Goal: Task Accomplishment & Management: Use online tool/utility

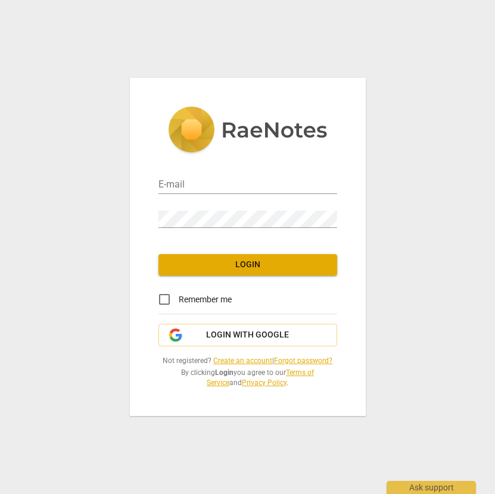
type input "[PERSON_NAME][EMAIL_ADDRESS][PERSON_NAME][DOMAIN_NAME]"
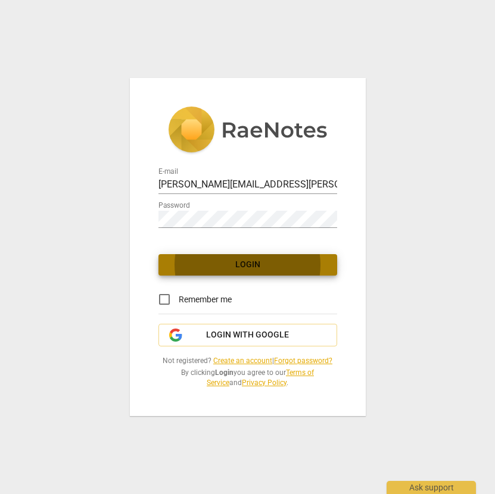
click at [243, 267] on span "Login" at bounding box center [248, 265] width 160 height 12
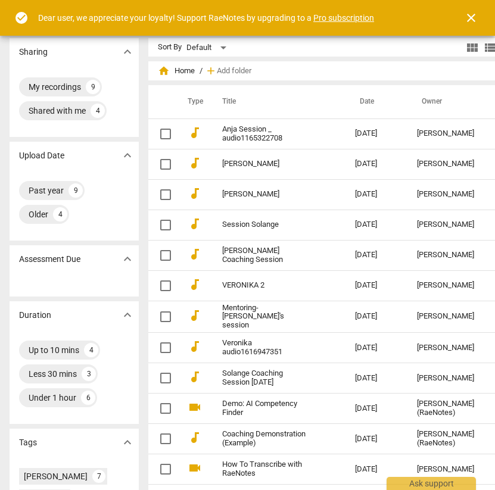
click at [342, 20] on link "Pro subscription" at bounding box center [343, 18] width 61 height 10
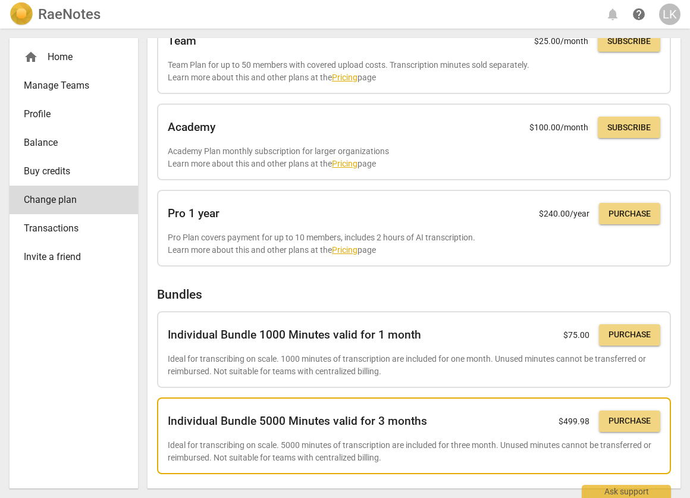
scroll to position [236, 0]
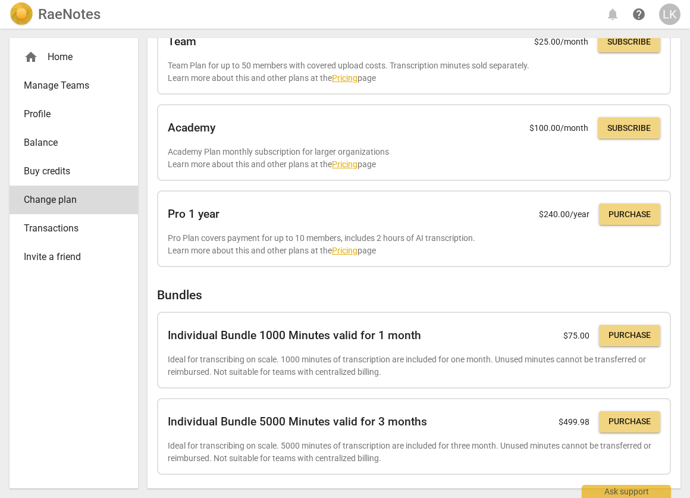
click at [77, 55] on div "home Home" at bounding box center [69, 57] width 90 height 14
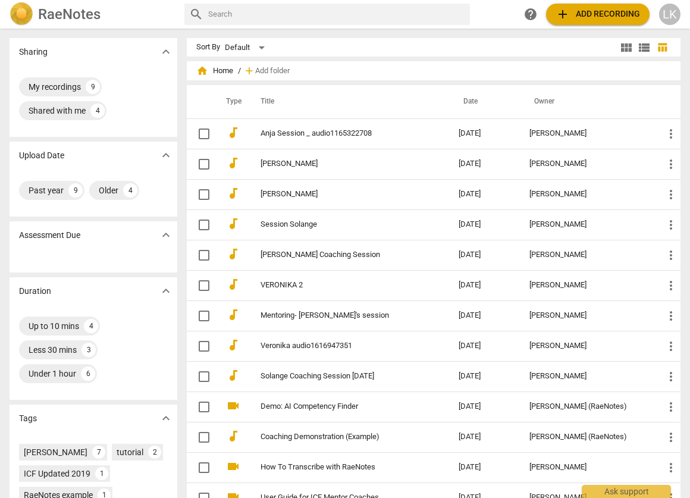
click at [494, 11] on span "add Add recording" at bounding box center [598, 14] width 85 height 14
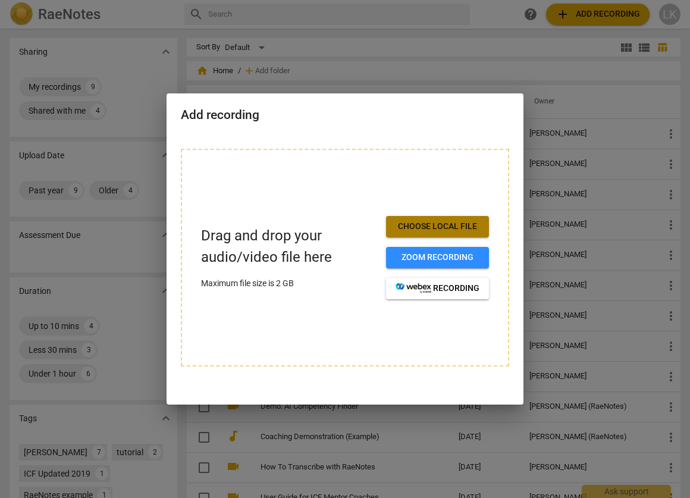
click at [463, 221] on span "Choose local file" at bounding box center [438, 227] width 84 height 12
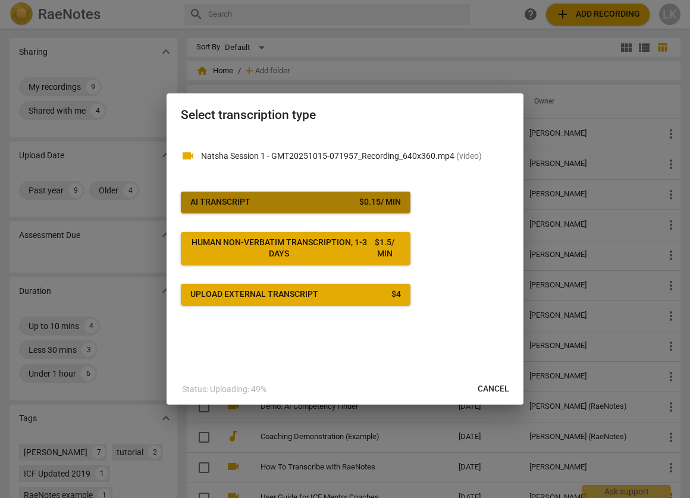
click at [375, 202] on div "$ 0.15 / min" at bounding box center [380, 202] width 42 height 12
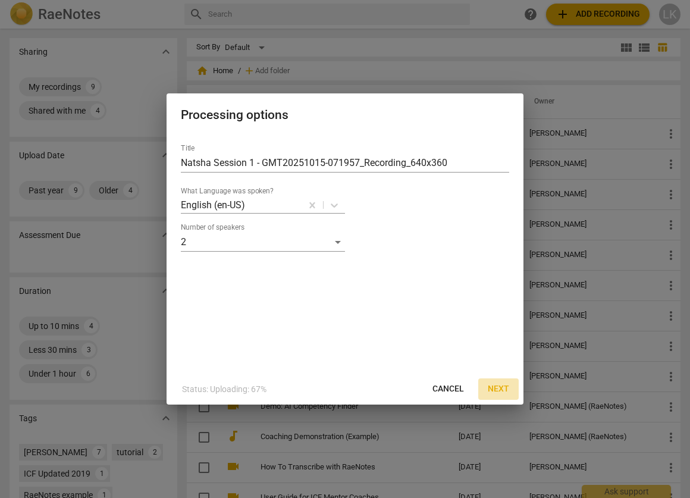
click at [494, 389] on span "Next" at bounding box center [498, 389] width 21 height 12
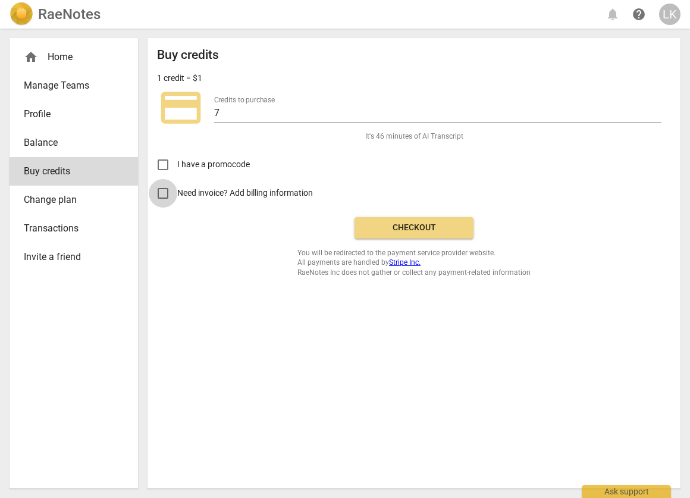
click at [162, 192] on input "Need invoice? Add billing information" at bounding box center [163, 193] width 29 height 29
checkbox input "true"
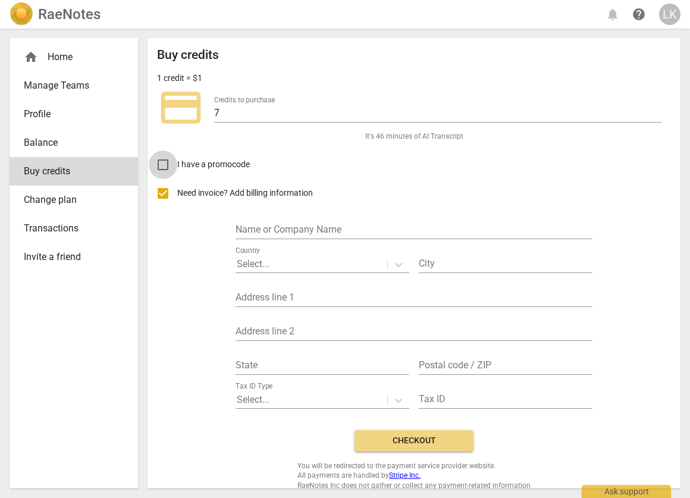
click at [164, 164] on input "I have a promocode" at bounding box center [163, 165] width 29 height 29
checkbox input "true"
click at [161, 192] on input "Need invoice? Add billing information" at bounding box center [163, 193] width 29 height 29
checkbox input "false"
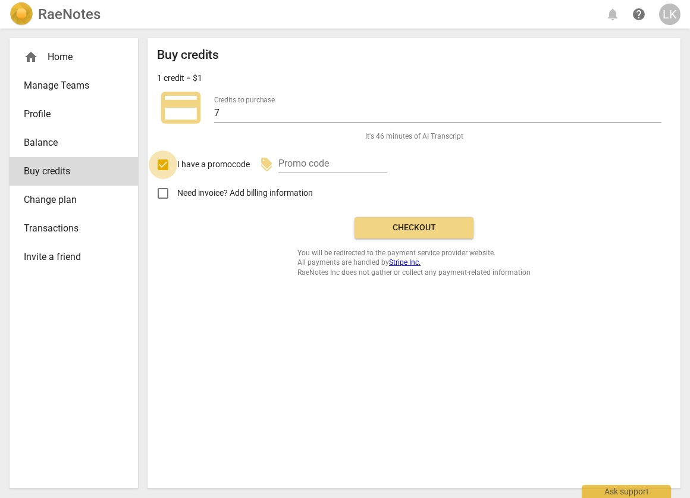
click at [165, 162] on input "I have a promocode" at bounding box center [163, 165] width 29 height 29
checkbox input "false"
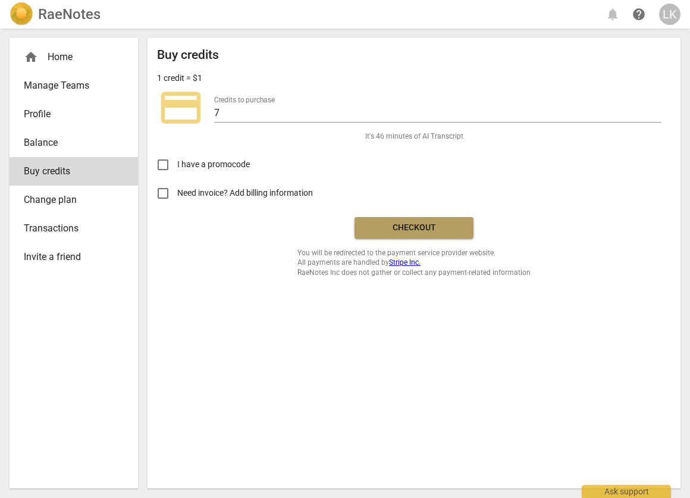
click at [404, 227] on span "Checkout" at bounding box center [414, 228] width 100 height 12
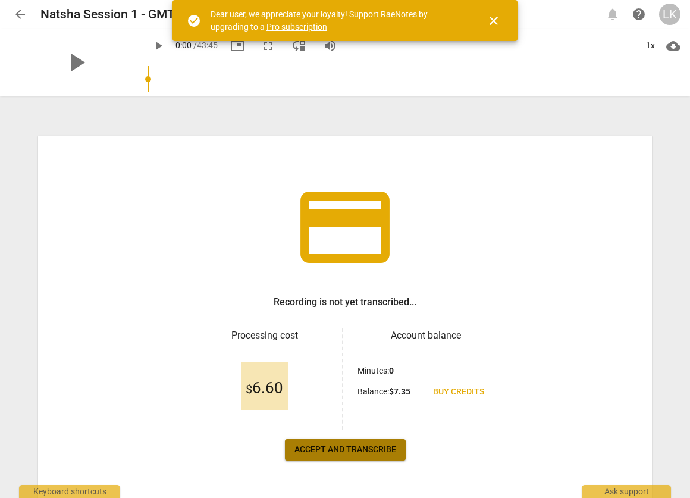
click at [358, 455] on span "Accept and transcribe" at bounding box center [346, 450] width 102 height 12
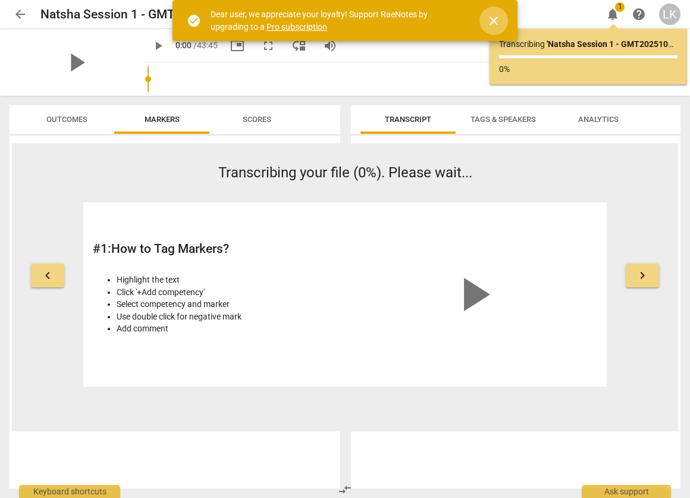
click at [497, 22] on span "close" at bounding box center [494, 21] width 14 height 14
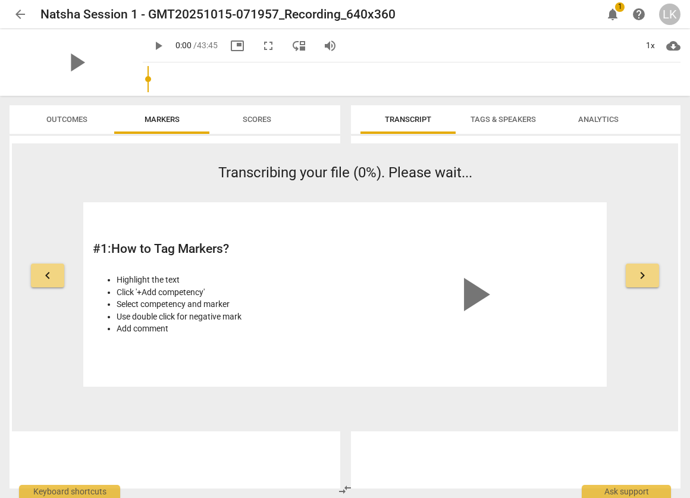
click at [648, 276] on span "keyboard_arrow_right" at bounding box center [643, 275] width 14 height 14
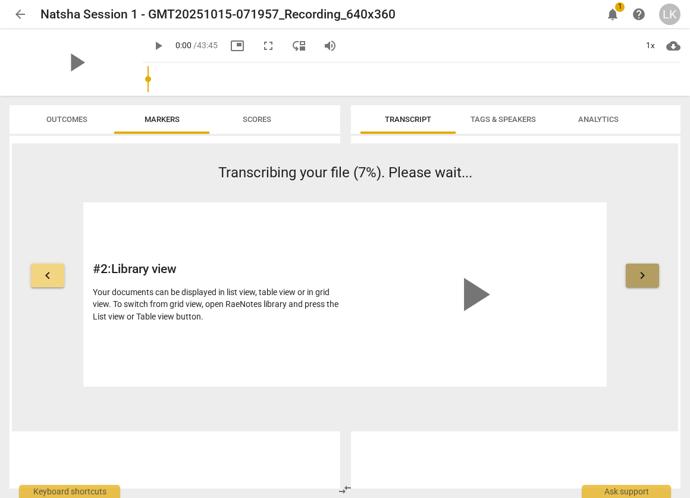
click at [648, 275] on span "keyboard_arrow_right" at bounding box center [643, 275] width 14 height 14
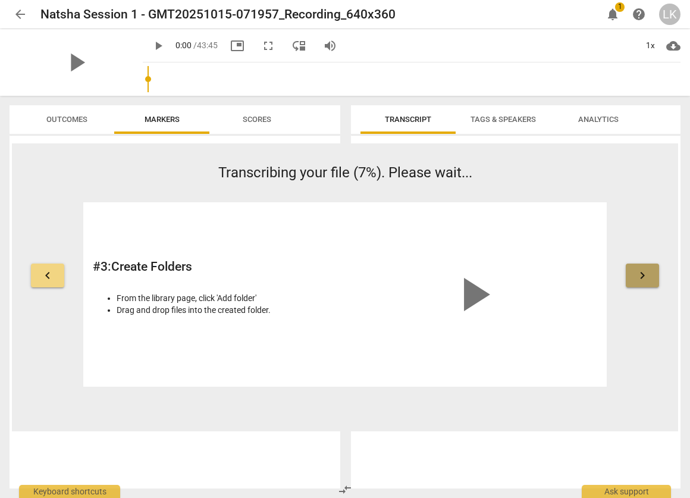
click at [648, 275] on span "keyboard_arrow_right" at bounding box center [643, 275] width 14 height 14
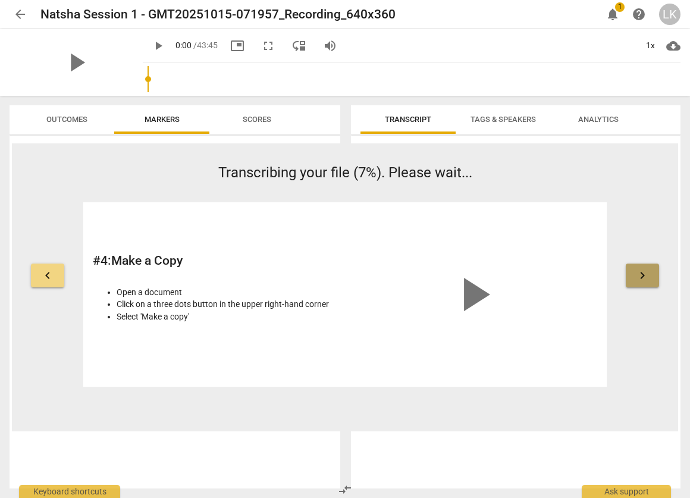
click at [648, 275] on span "keyboard_arrow_right" at bounding box center [643, 275] width 14 height 14
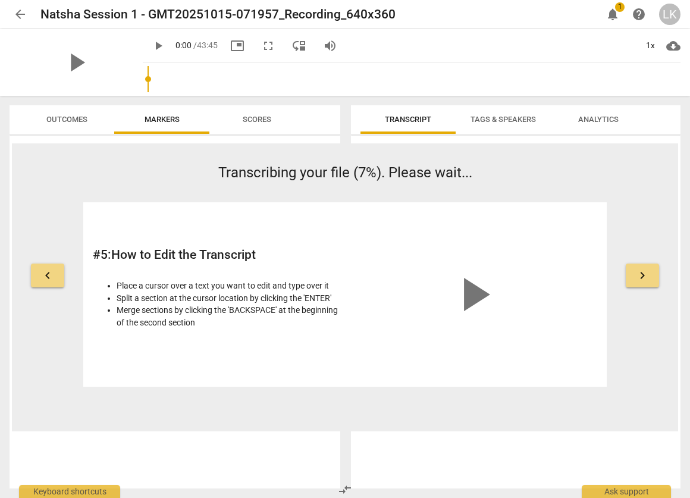
click at [648, 275] on span "keyboard_arrow_right" at bounding box center [643, 275] width 14 height 14
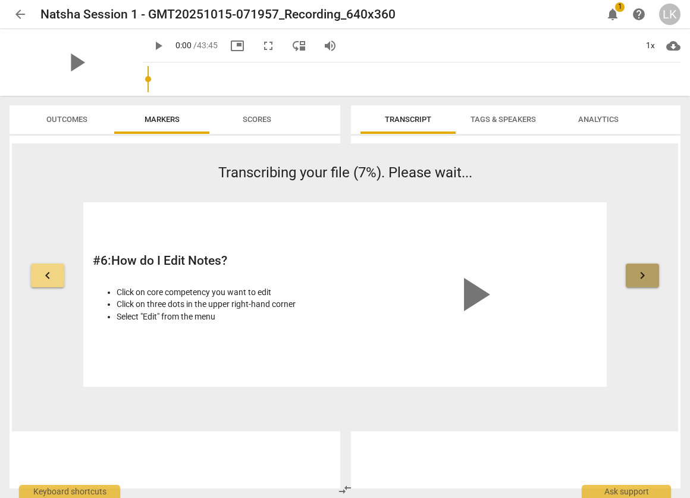
click at [648, 275] on span "keyboard_arrow_right" at bounding box center [643, 275] width 14 height 14
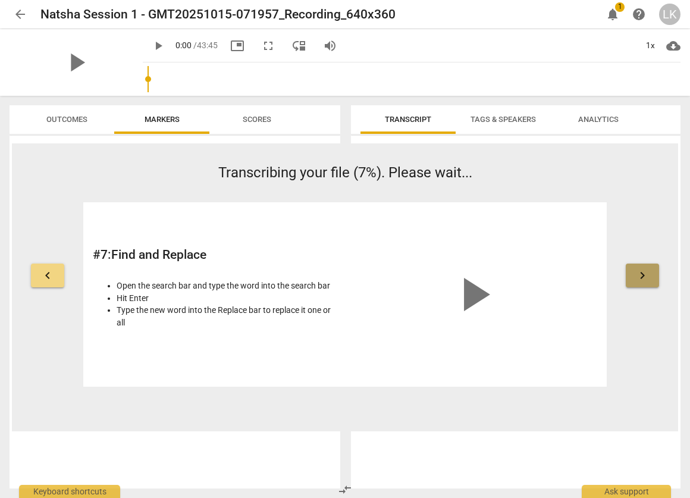
click at [648, 275] on span "keyboard_arrow_right" at bounding box center [643, 275] width 14 height 14
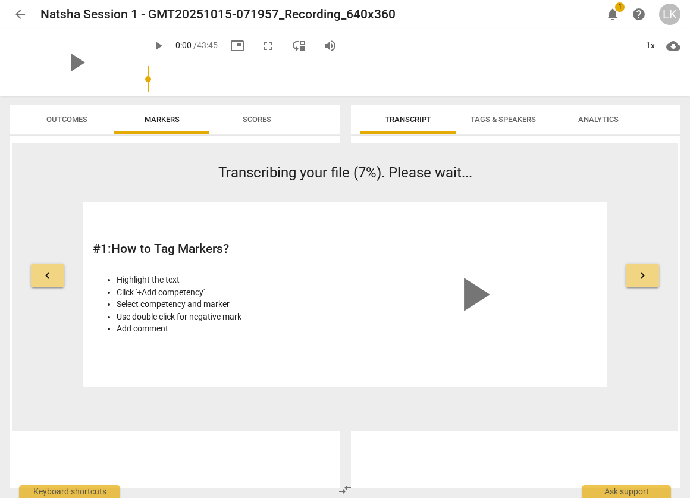
click at [648, 275] on span "keyboard_arrow_right" at bounding box center [643, 275] width 14 height 14
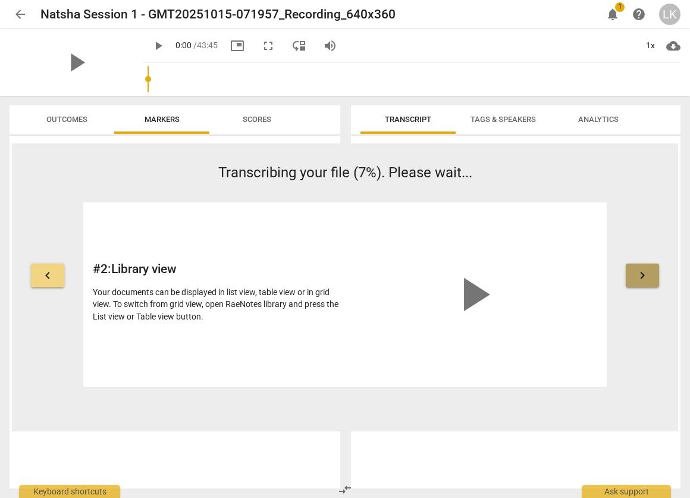
click at [648, 275] on span "keyboard_arrow_right" at bounding box center [643, 275] width 14 height 14
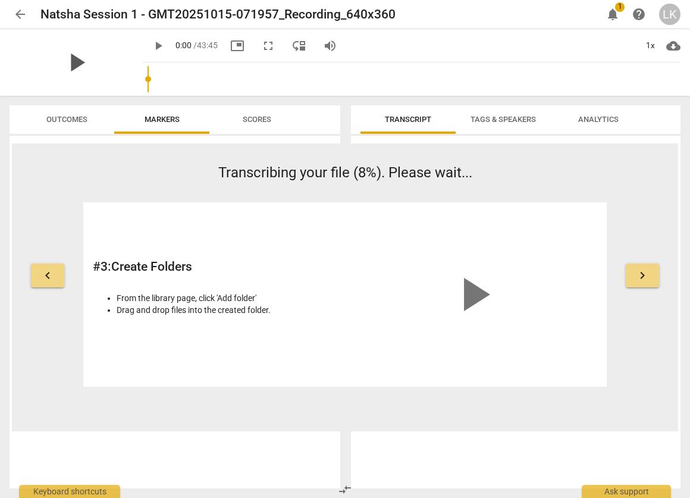
click at [69, 68] on span "play_arrow" at bounding box center [76, 62] width 31 height 31
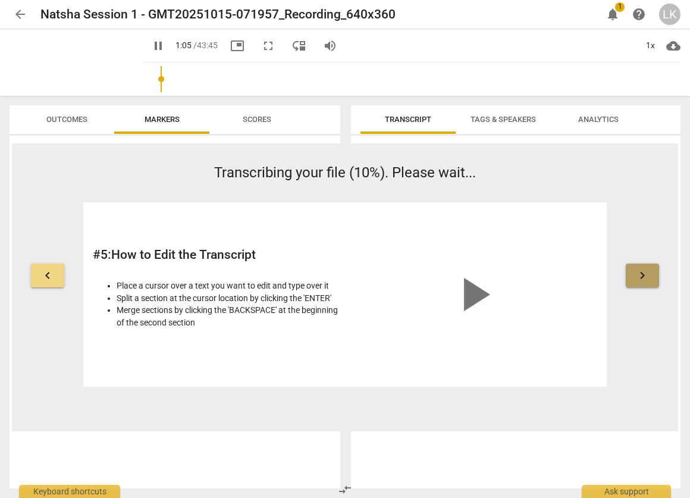
click at [645, 277] on span "keyboard_arrow_right" at bounding box center [643, 275] width 14 height 14
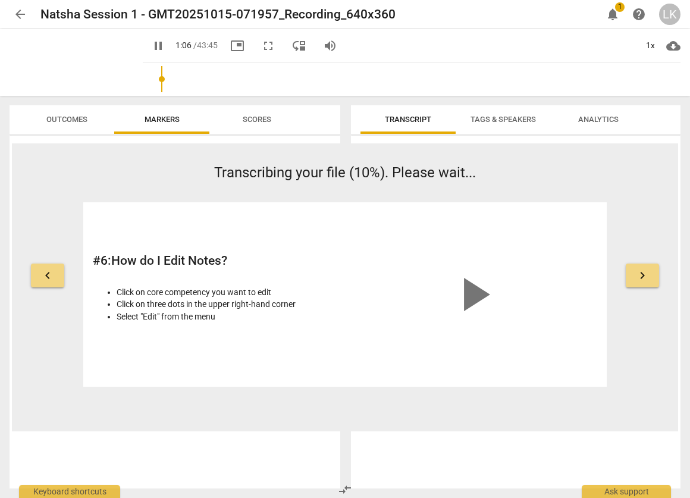
click at [645, 277] on span "keyboard_arrow_right" at bounding box center [643, 275] width 14 height 14
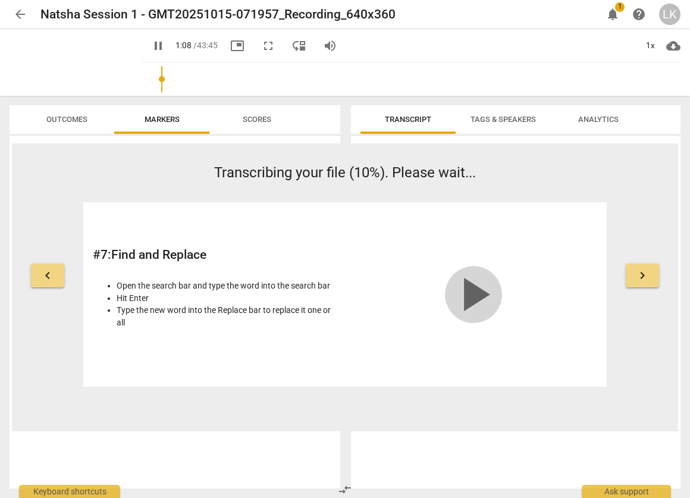
click at [484, 288] on span "play_arrow" at bounding box center [473, 294] width 57 height 57
click at [639, 273] on span "keyboard_arrow_right" at bounding box center [643, 275] width 14 height 14
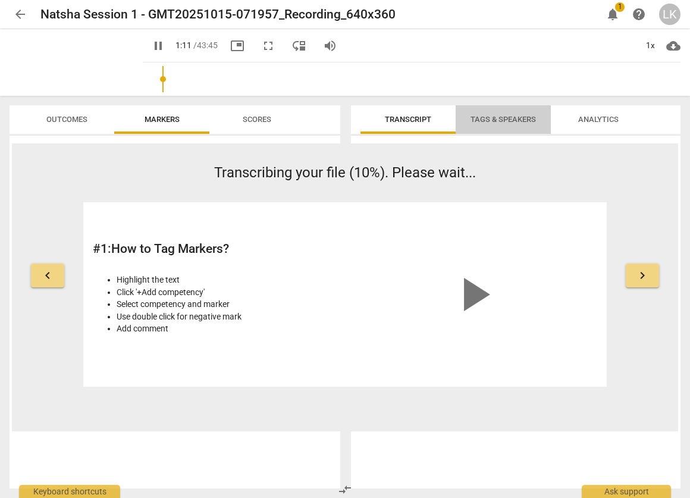
click at [507, 117] on span "Tags & Speakers" at bounding box center [503, 119] width 65 height 9
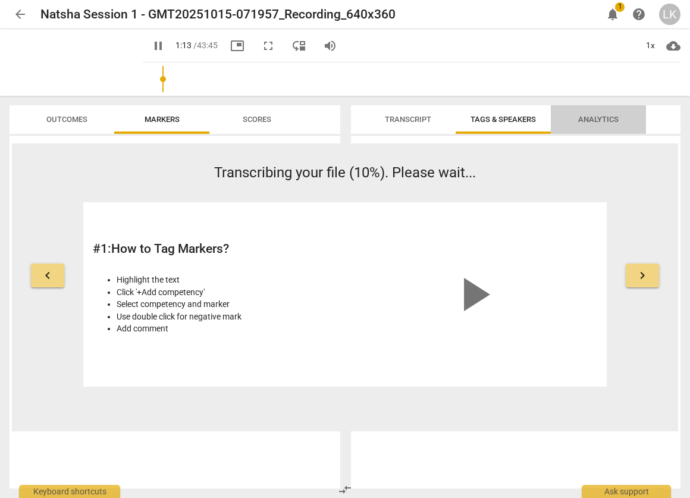
click at [595, 115] on span "Analytics" at bounding box center [598, 119] width 40 height 9
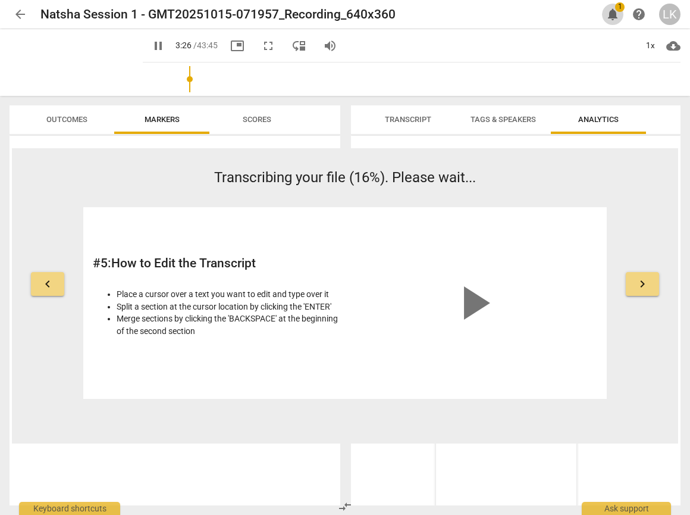
click at [611, 14] on span "notifications" at bounding box center [613, 14] width 14 height 14
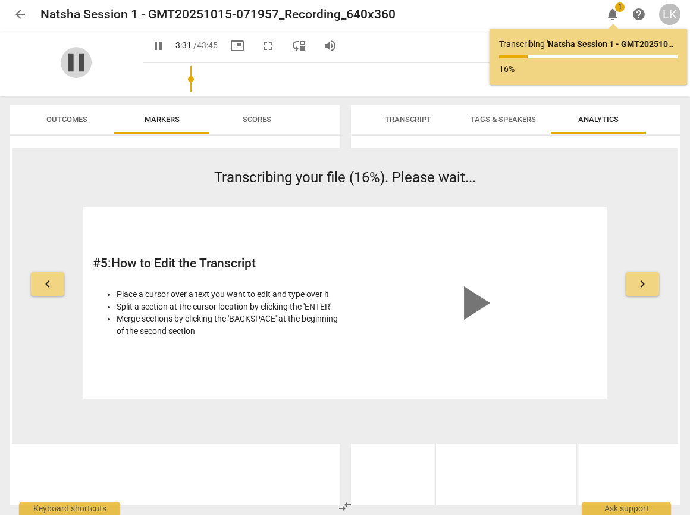
click at [68, 64] on span "pause" at bounding box center [76, 62] width 31 height 31
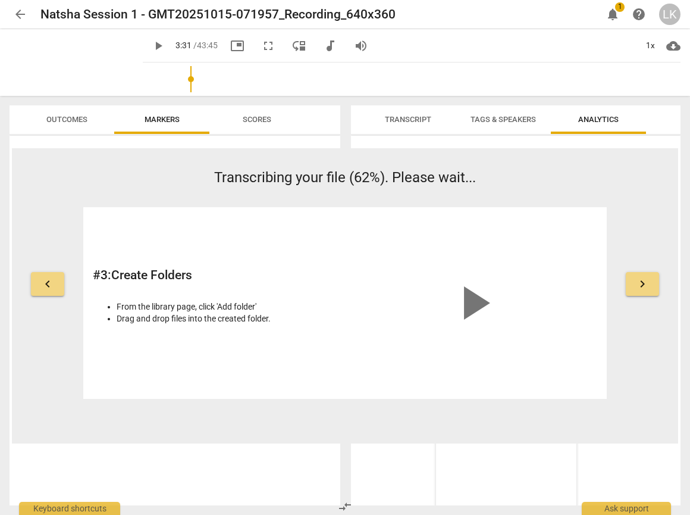
type input "211"
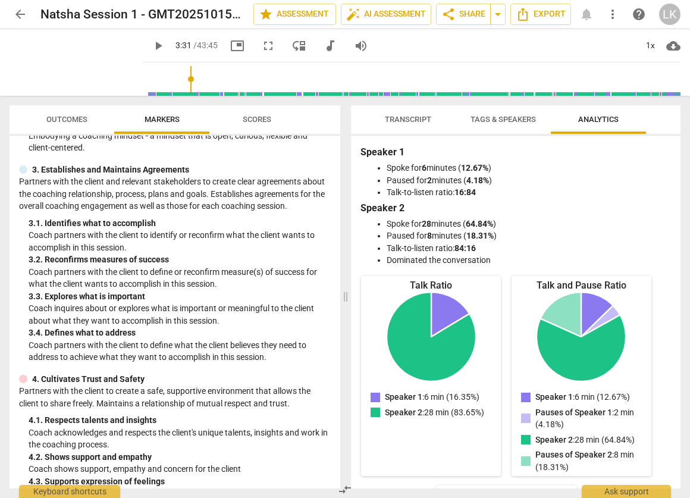
click at [67, 121] on span "Outcomes" at bounding box center [66, 119] width 41 height 9
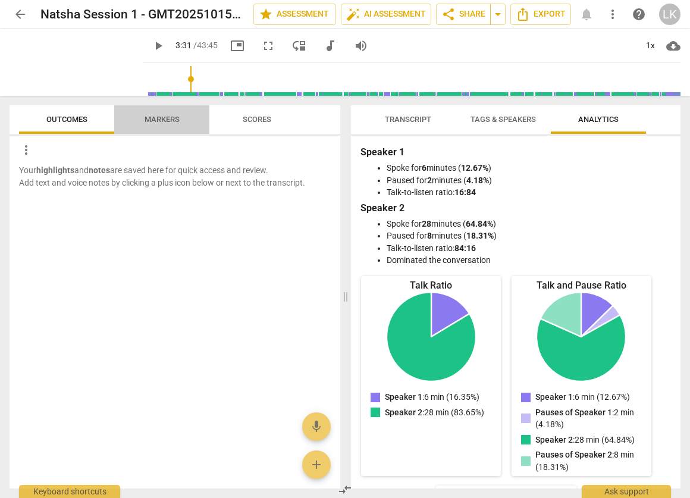
click at [168, 124] on span "Markers" at bounding box center [162, 120] width 64 height 16
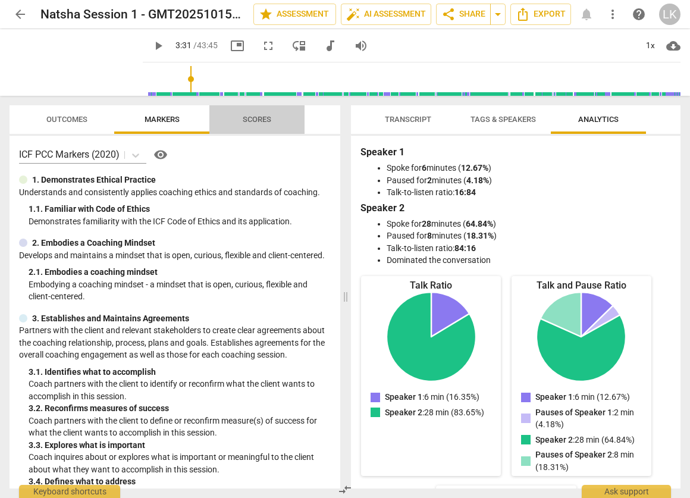
click at [262, 117] on span "Scores" at bounding box center [257, 119] width 29 height 9
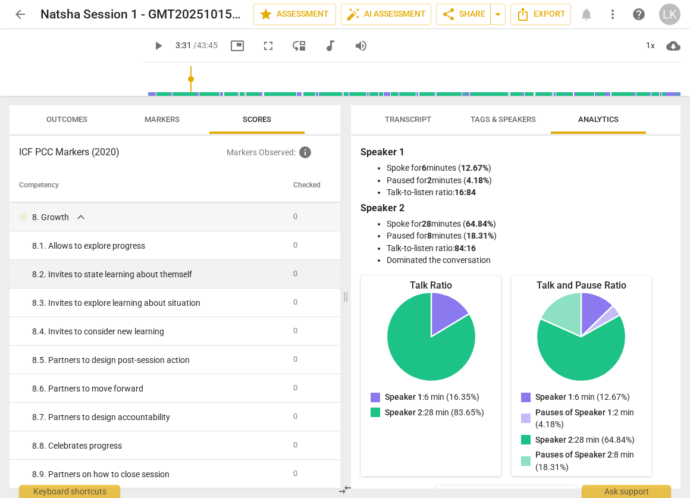
scroll to position [1056, 0]
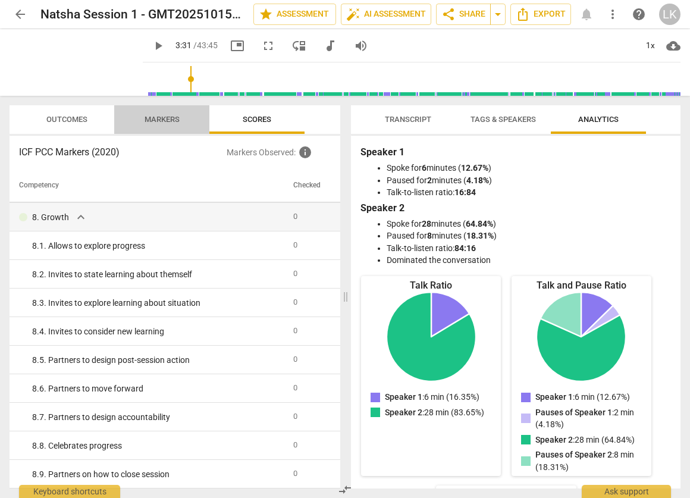
click at [165, 121] on span "Markers" at bounding box center [162, 119] width 35 height 9
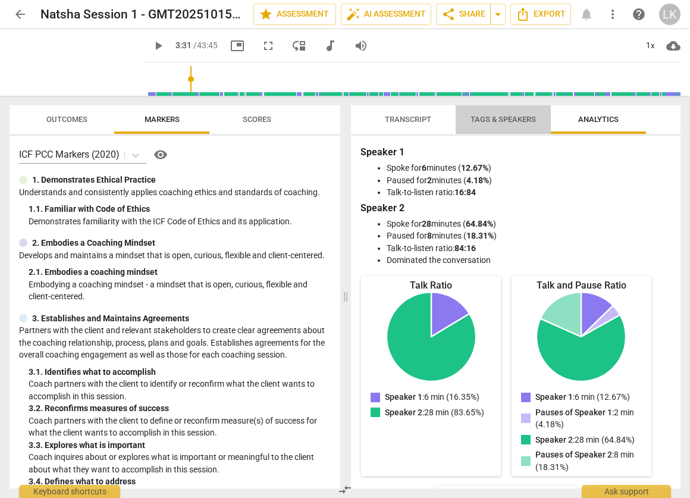
click at [511, 122] on span "Tags & Speakers" at bounding box center [503, 119] width 65 height 9
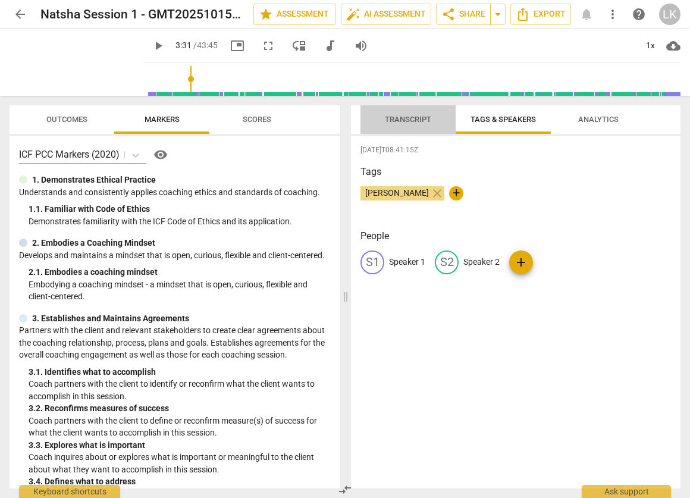
click at [408, 119] on span "Transcript" at bounding box center [408, 119] width 46 height 9
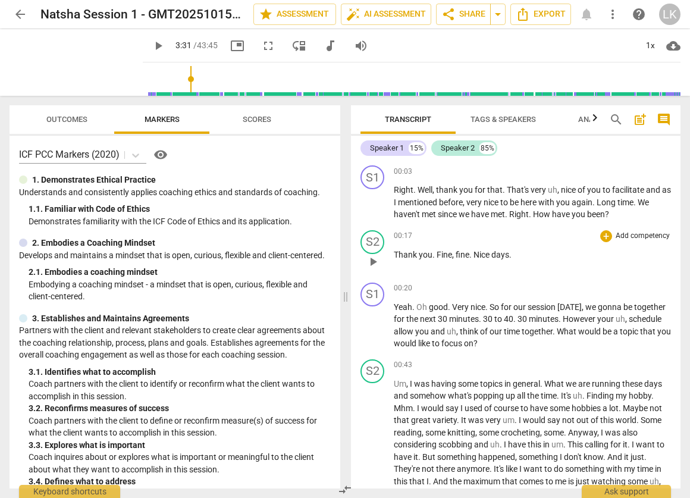
scroll to position [0, 0]
click at [501, 117] on span "Tags & Speakers" at bounding box center [503, 119] width 65 height 9
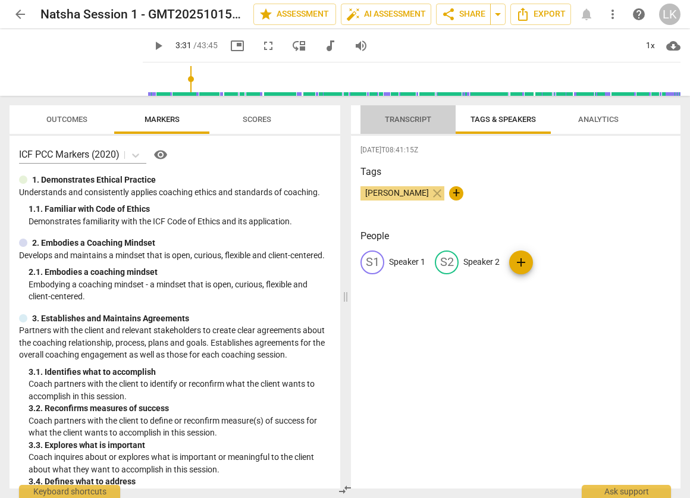
click at [424, 114] on span "Transcript" at bounding box center [408, 120] width 75 height 16
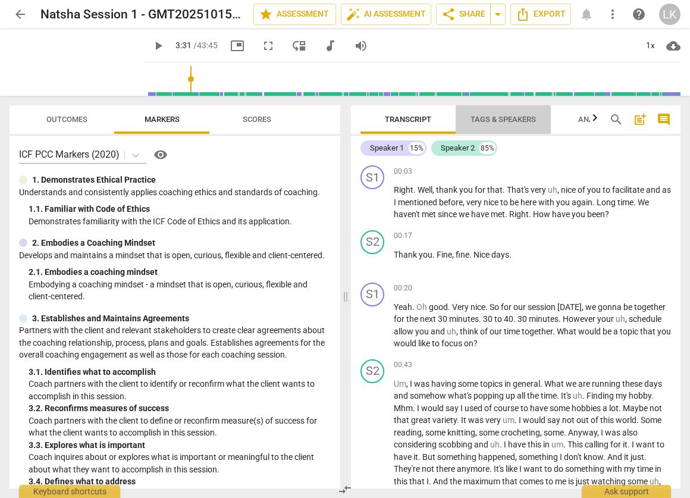
click at [497, 117] on span "Tags & Speakers" at bounding box center [503, 119] width 65 height 9
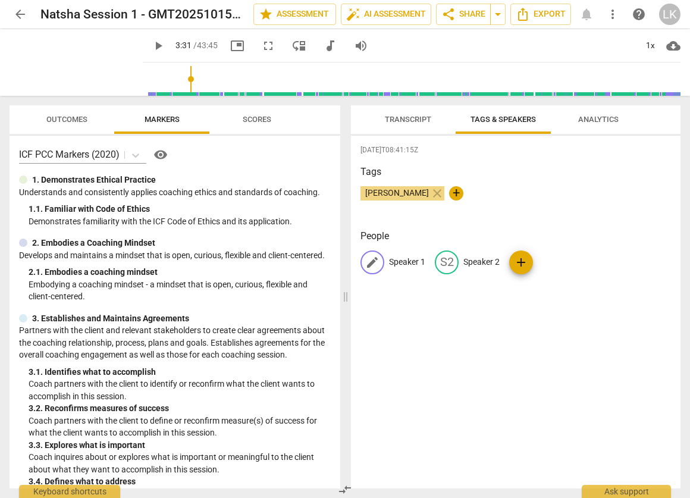
click at [401, 264] on p "Speaker 1" at bounding box center [407, 262] width 36 height 12
type input "Coach - Ludmila"
click at [551, 261] on p "Speaker 2" at bounding box center [559, 262] width 36 height 12
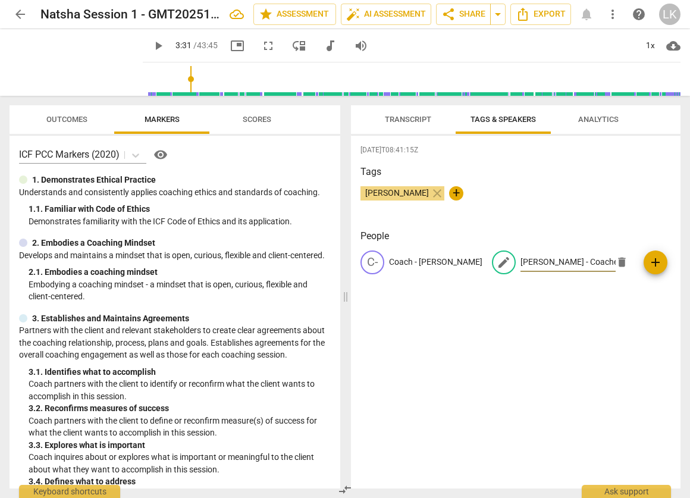
type input "Natasha - Coachee"
click at [573, 323] on div "2025-10-15T08:41:15Z Tags Ludmila Koronakis close + People C- Coach - Ludmila e…" at bounding box center [516, 312] width 330 height 353
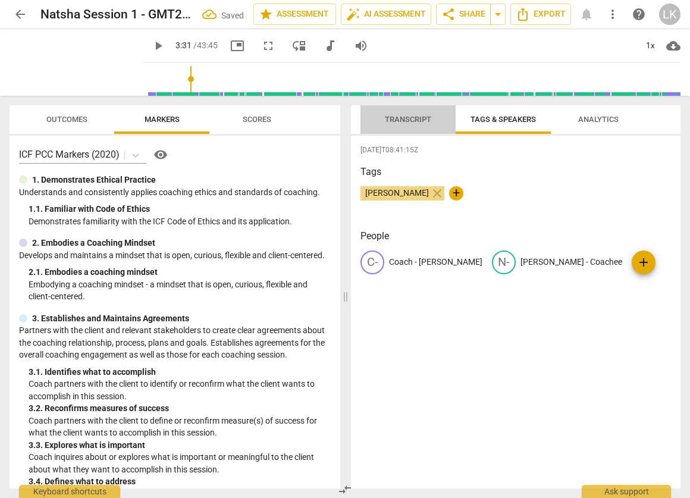
click at [412, 118] on span "Transcript" at bounding box center [408, 119] width 46 height 9
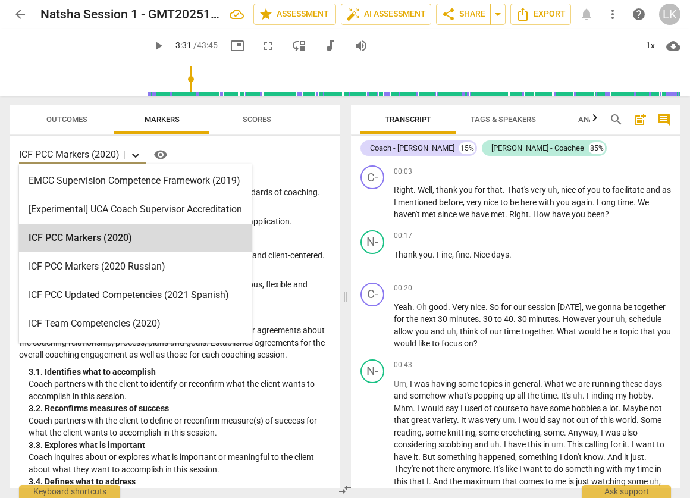
click at [134, 158] on icon at bounding box center [136, 155] width 12 height 12
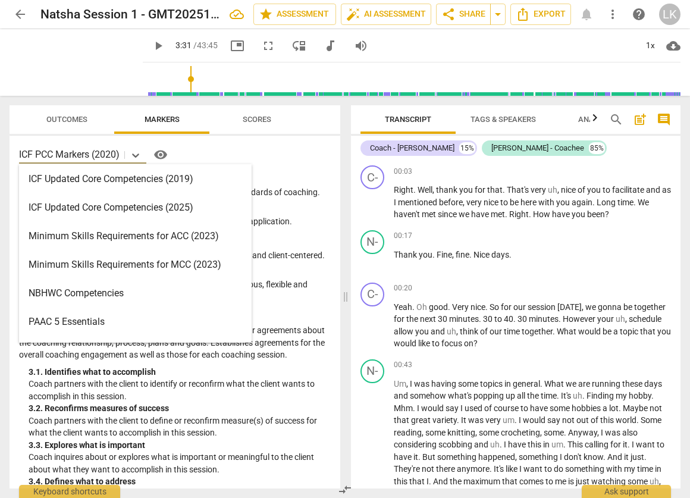
scroll to position [229, 0]
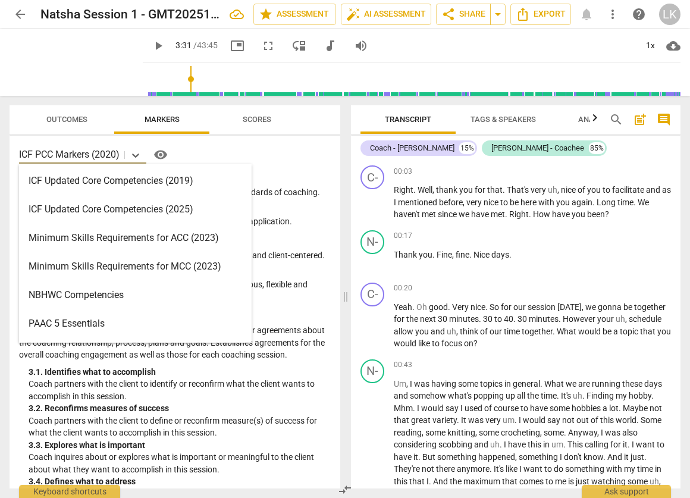
click at [117, 215] on div "ICF Updated Core Competencies (2025)" at bounding box center [135, 209] width 233 height 29
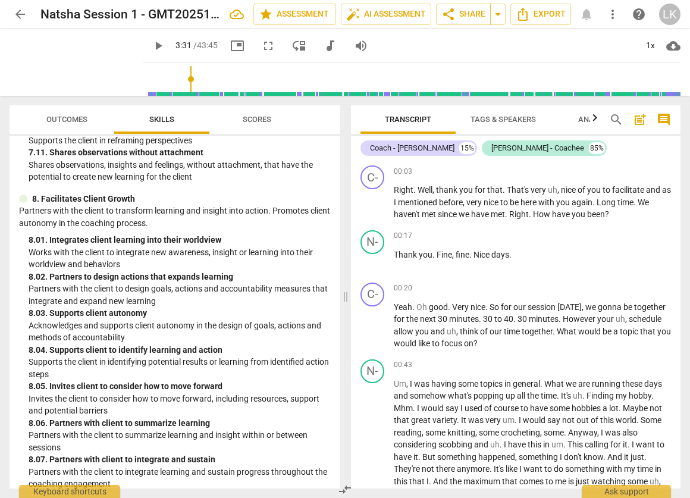
scroll to position [2216, 0]
click at [262, 118] on span "Scores" at bounding box center [257, 119] width 29 height 9
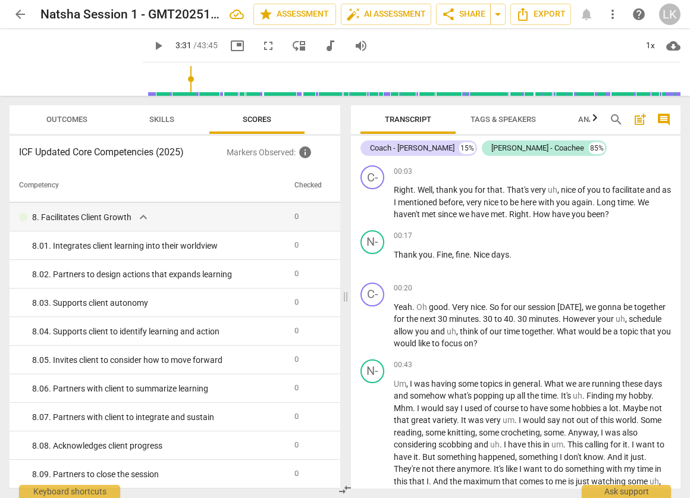
scroll to position [1885, 0]
click at [73, 121] on span "Outcomes" at bounding box center [66, 119] width 41 height 9
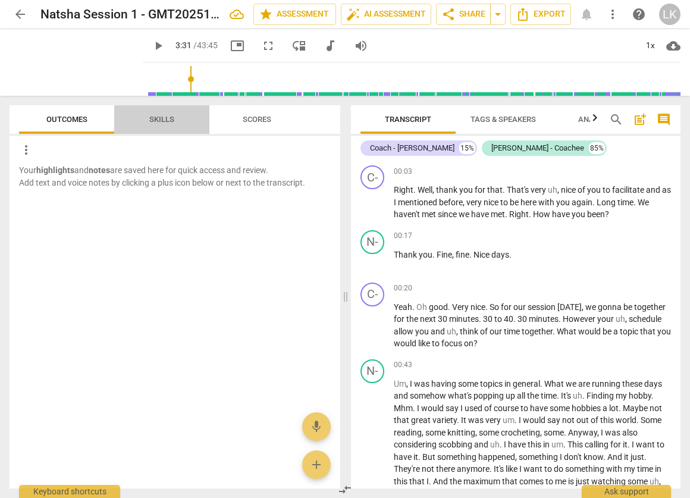
click at [167, 118] on span "Skills" at bounding box center [161, 119] width 25 height 9
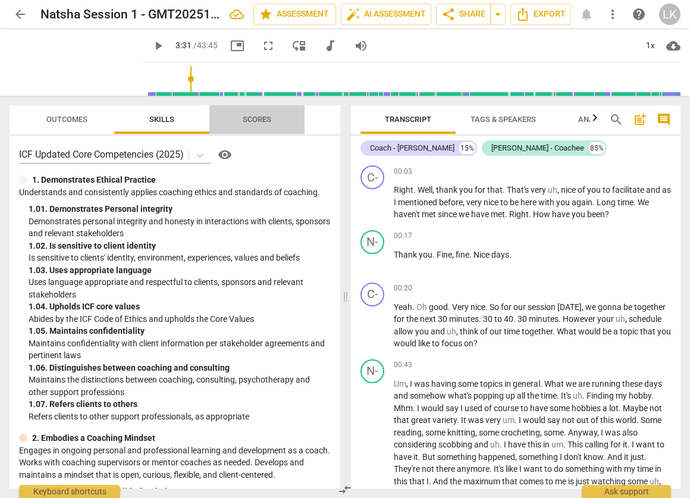
click at [259, 121] on span "Scores" at bounding box center [257, 119] width 29 height 9
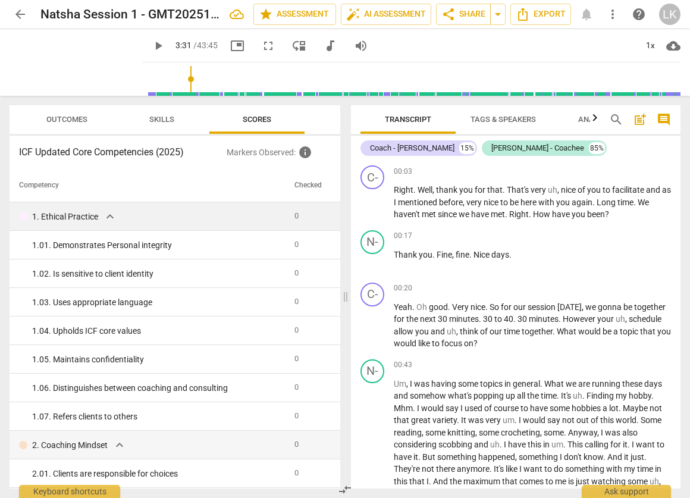
click at [112, 217] on span "expand_more" at bounding box center [110, 216] width 14 height 14
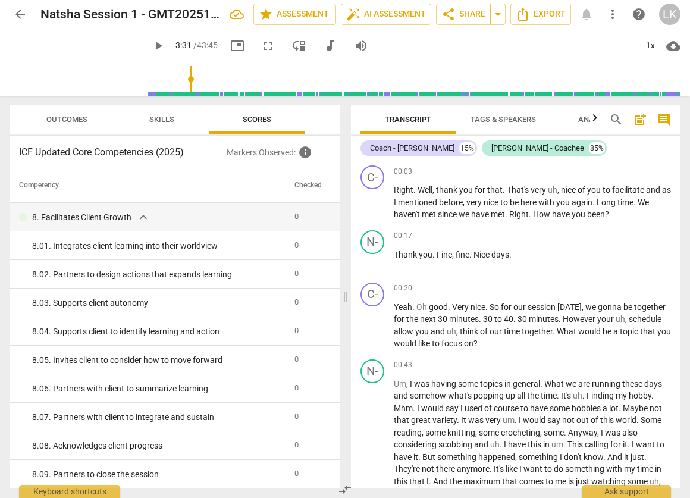
scroll to position [1685, 0]
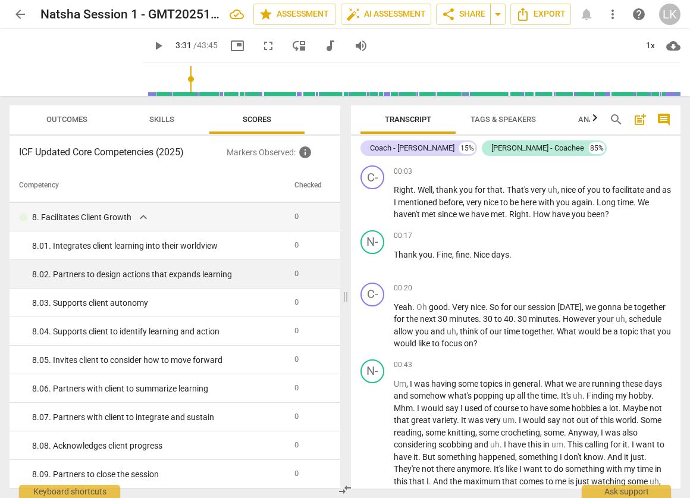
click at [77, 275] on div "8. 02. Partners to design actions that expands learning" at bounding box center [158, 274] width 253 height 12
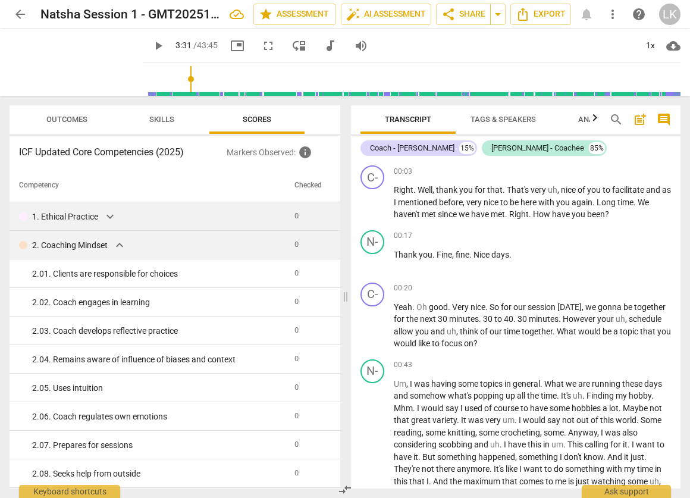
scroll to position [0, 0]
click at [107, 215] on span "expand_more" at bounding box center [110, 216] width 14 height 14
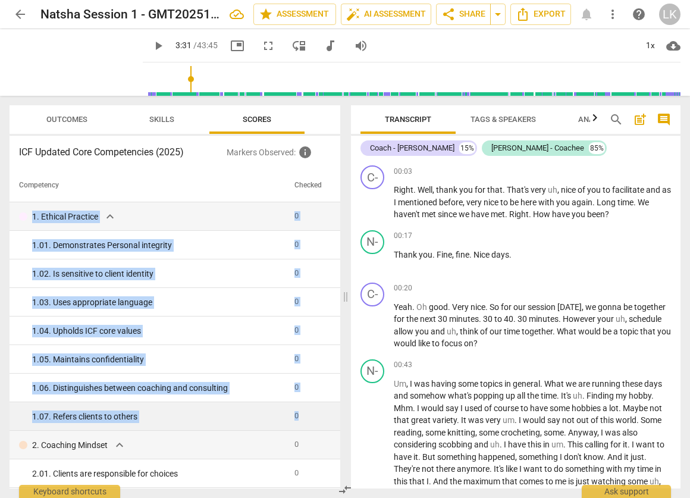
drag, startPoint x: 26, startPoint y: 209, endPoint x: 302, endPoint y: 430, distance: 353.1
copy tbody "1. Ethical Practice expand_more 0 1. 01. Demonstrates Personal integrity 0 1. 0…"
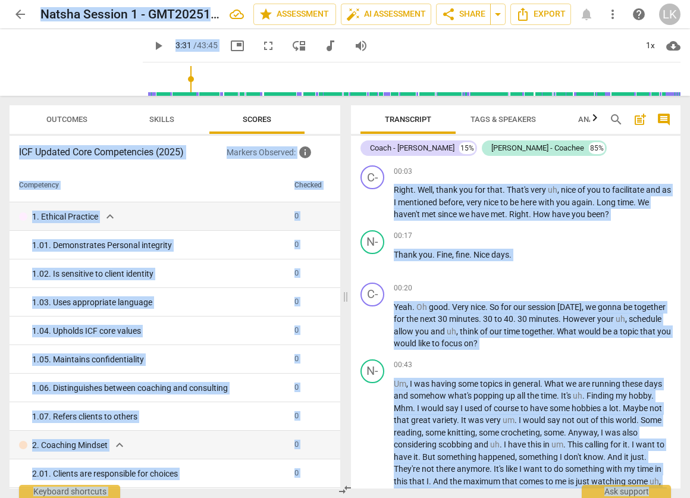
click at [266, 160] on div "ICF Updated Core Competencies (2025) Markers Observed : info Competency Checked…" at bounding box center [175, 312] width 331 height 353
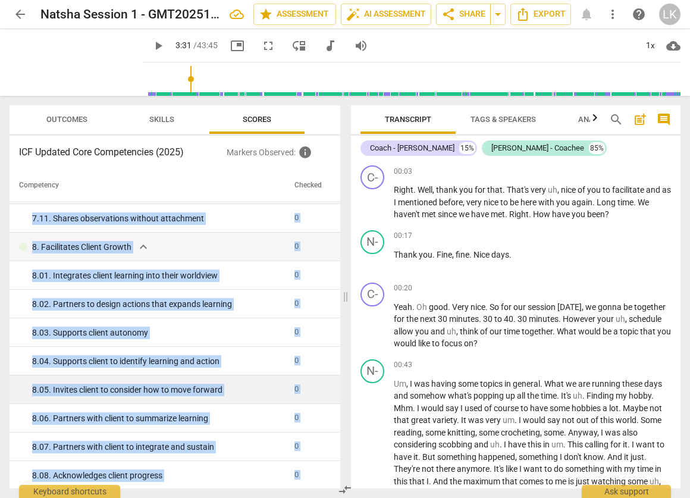
scroll to position [1885, 0]
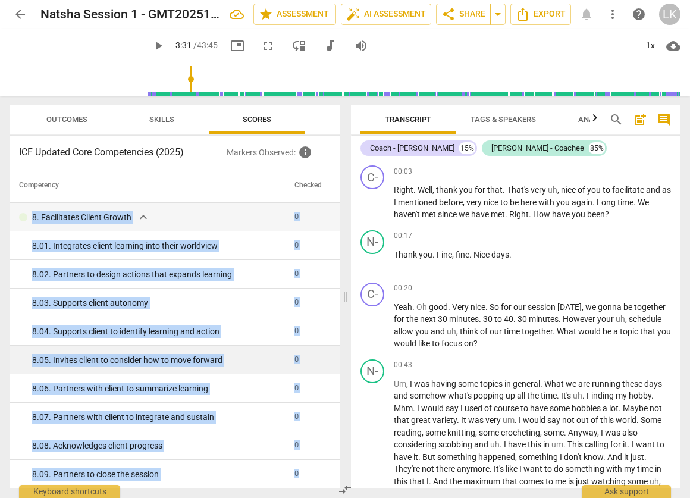
drag, startPoint x: 25, startPoint y: 211, endPoint x: 298, endPoint y: 480, distance: 383.0
copy tbody "1. Ethical Practice expand_more 0 1. 01. Demonstrates Personal integrity 0 1. 0…"
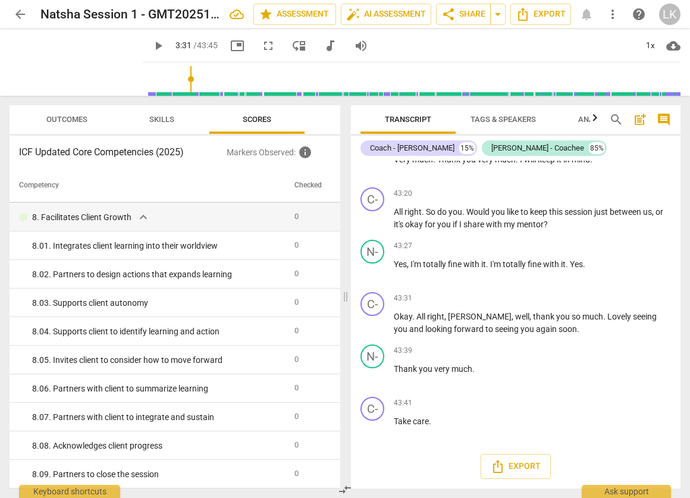
scroll to position [0, 0]
drag, startPoint x: 394, startPoint y: 187, endPoint x: 437, endPoint y: 416, distance: 232.5
click at [437, 416] on div "C- play_arrow pause 00:03 + Add competency keyboard_arrow_right Right . Well , …" at bounding box center [516, 325] width 330 height 328
drag, startPoint x: 434, startPoint y: 424, endPoint x: 386, endPoint y: 285, distance: 146.8
click at [386, 285] on div "C- play_arrow pause 00:03 + Add competency keyboard_arrow_right Right . Well , …" at bounding box center [516, 325] width 330 height 328
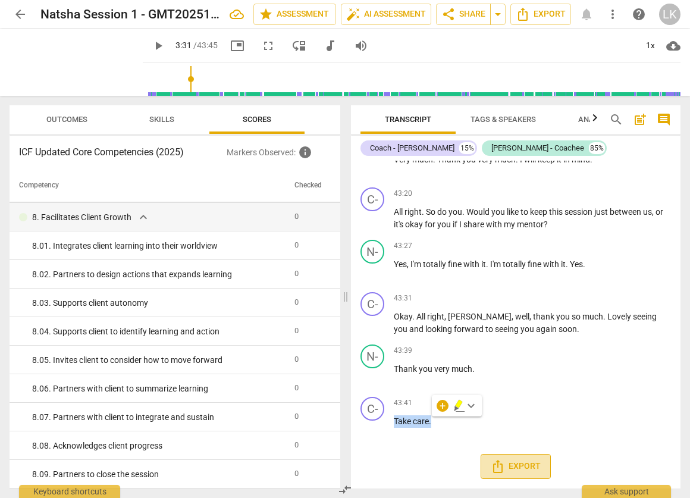
click at [509, 462] on span "Export" at bounding box center [516, 466] width 50 height 14
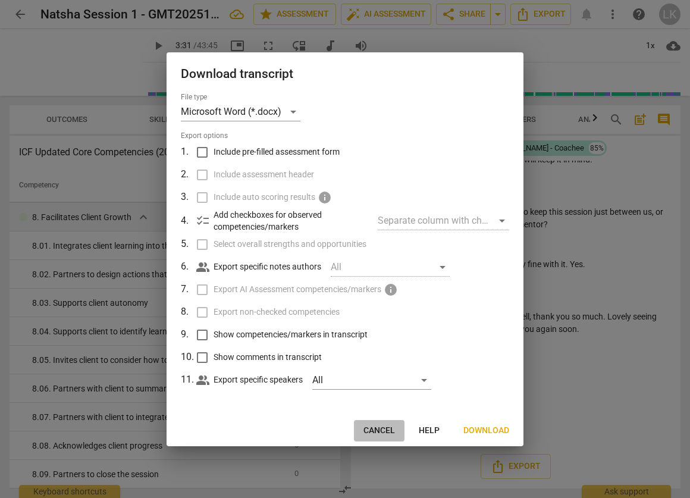
click at [377, 431] on span "Cancel" at bounding box center [380, 431] width 32 height 12
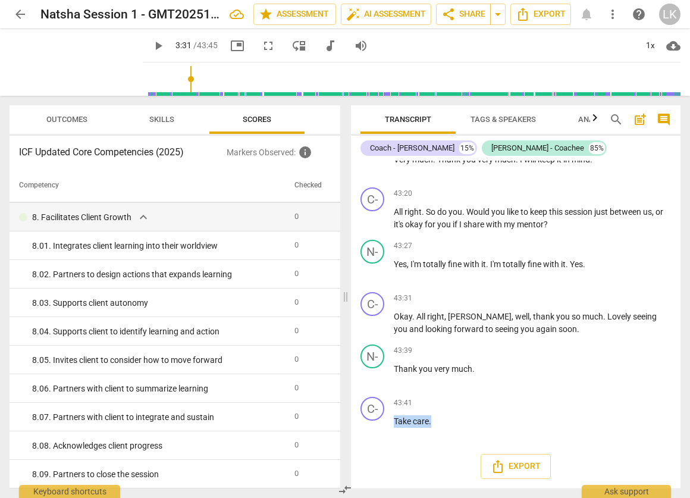
click at [151, 44] on span "play_arrow" at bounding box center [158, 46] width 14 height 14
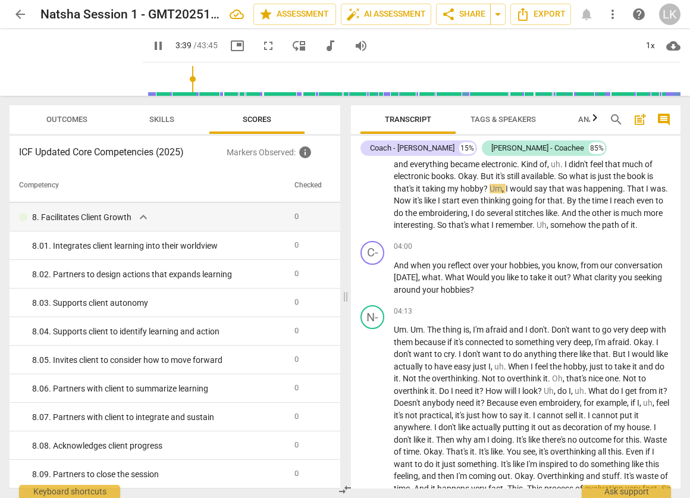
type input "220"
click at [21, 15] on span "arrow_back" at bounding box center [20, 14] width 14 height 14
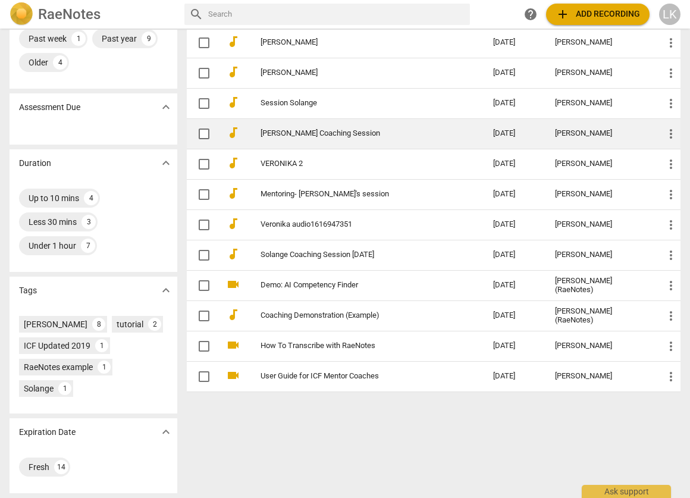
scroll to position [173, 0]
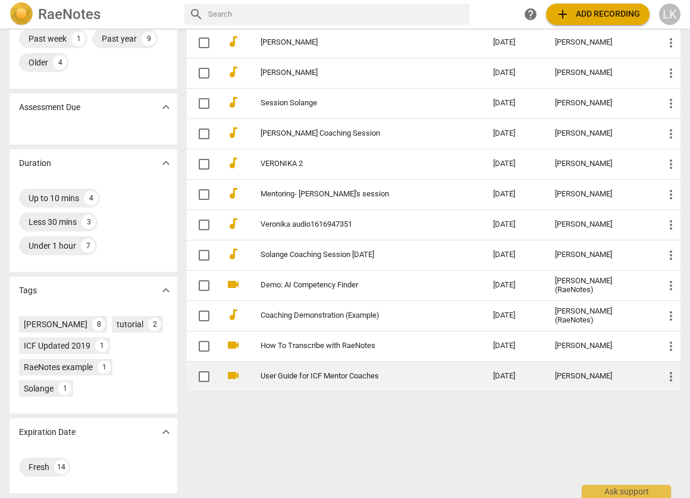
click at [315, 372] on link "User Guide for ICF Mentor Coaches" at bounding box center [356, 376] width 190 height 9
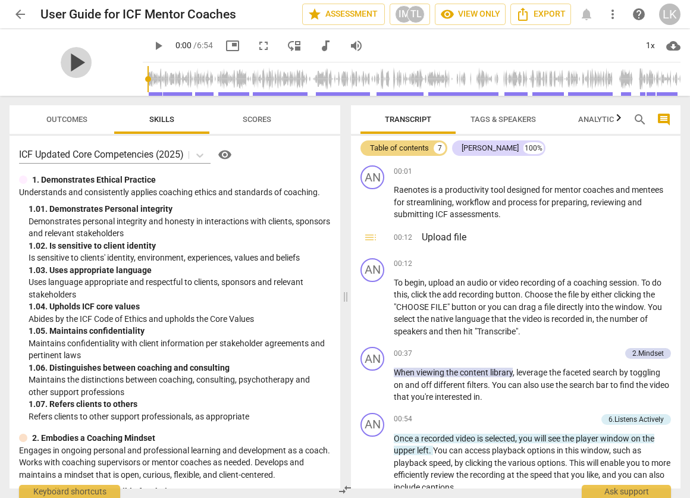
click at [71, 63] on span "play_arrow" at bounding box center [76, 62] width 31 height 31
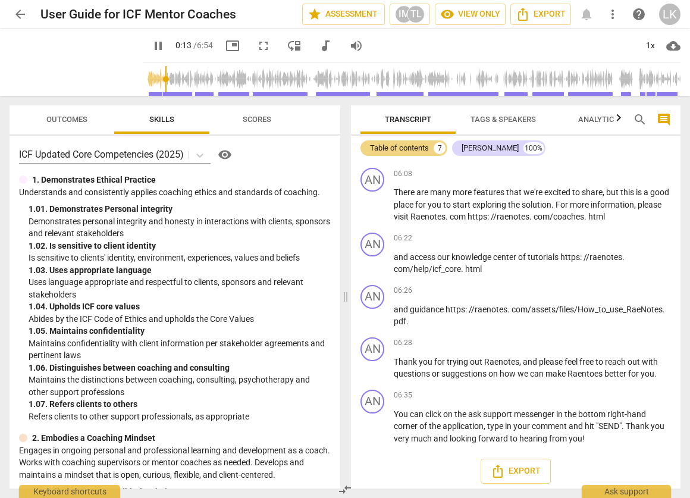
scroll to position [1186, 0]
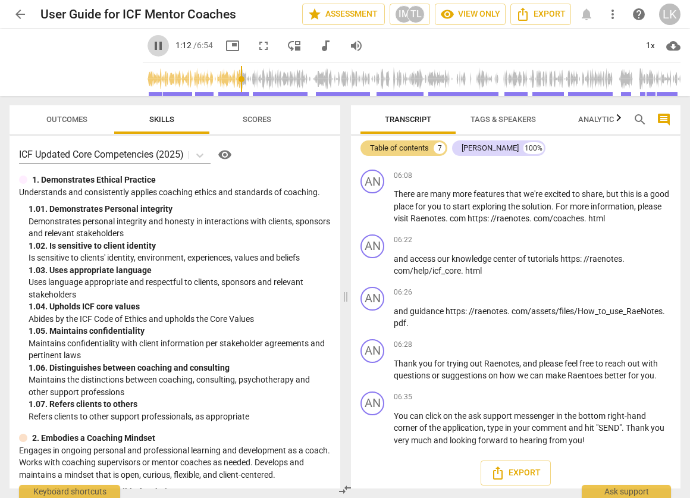
click at [151, 46] on span "pause" at bounding box center [158, 46] width 14 height 14
type input "73"
